Goal: Information Seeking & Learning: Learn about a topic

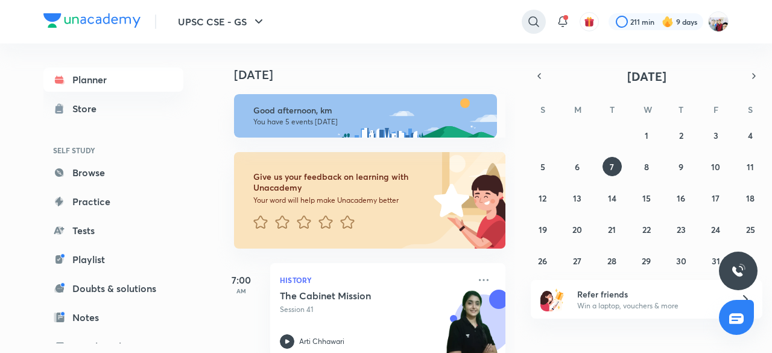
click at [535, 21] on icon at bounding box center [534, 21] width 14 height 14
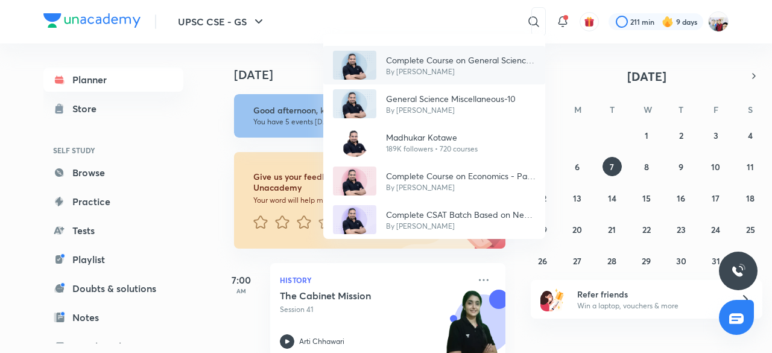
click at [460, 60] on p "Complete Course on General Science 2024-25" at bounding box center [461, 60] width 150 height 13
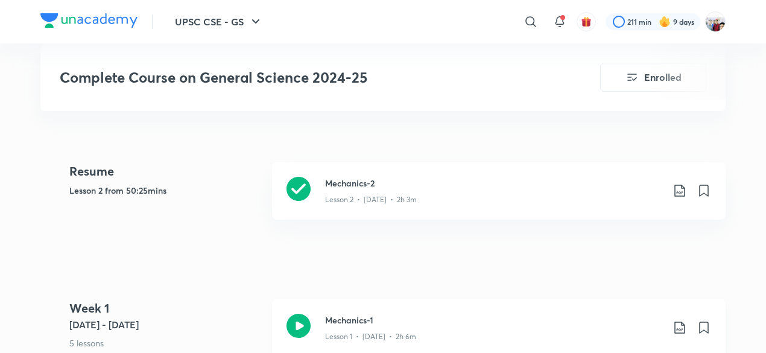
scroll to position [555, 0]
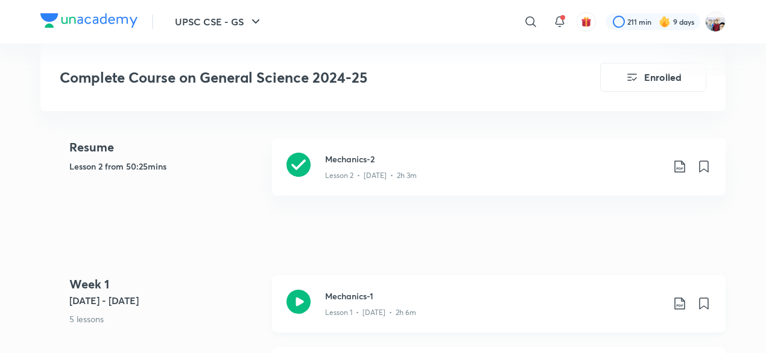
click at [344, 291] on h3 "Mechanics-1" at bounding box center [494, 296] width 338 height 13
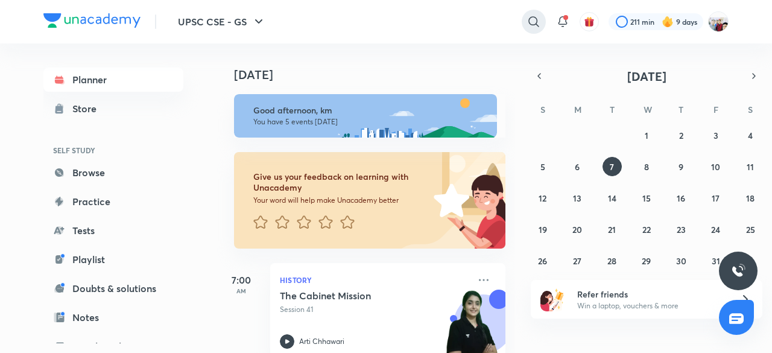
click at [530, 21] on icon at bounding box center [534, 21] width 14 height 14
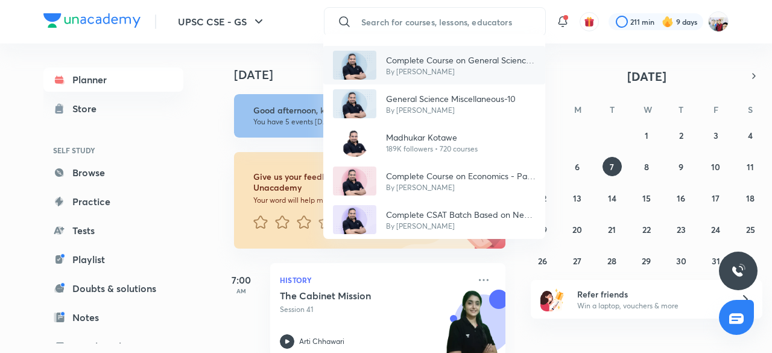
click at [480, 62] on p "Complete Course on General Science 2024-25" at bounding box center [461, 60] width 150 height 13
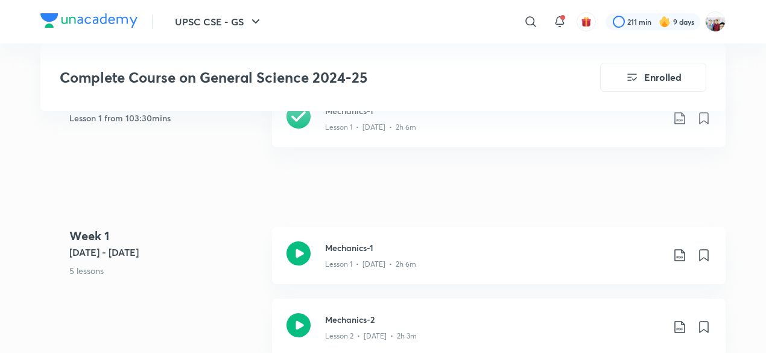
scroll to position [627, 0]
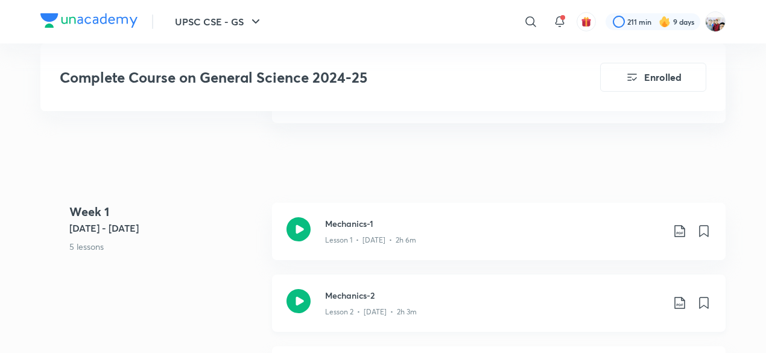
click at [476, 299] on h3 "Mechanics-2" at bounding box center [494, 295] width 338 height 13
